Goal: Navigation & Orientation: Go to known website

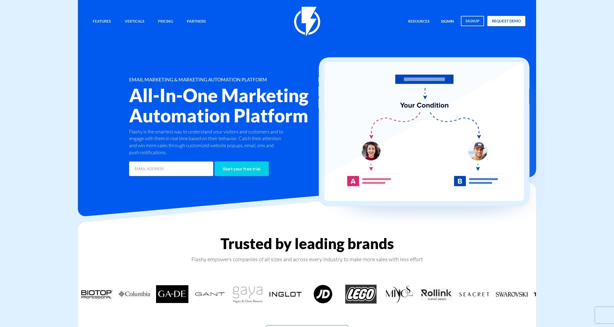
click at [449, 20] on link "signin" at bounding box center [447, 22] width 21 height 12
